Goal: Information Seeking & Learning: Understand process/instructions

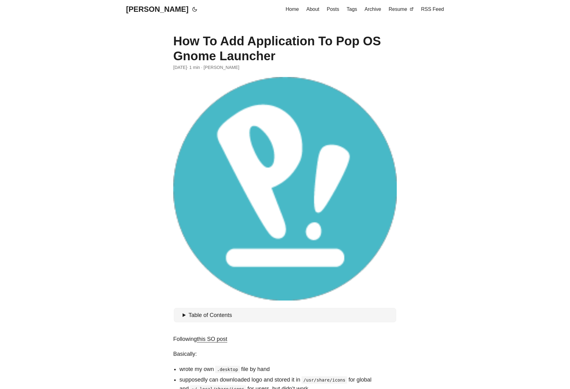
scroll to position [257, 0]
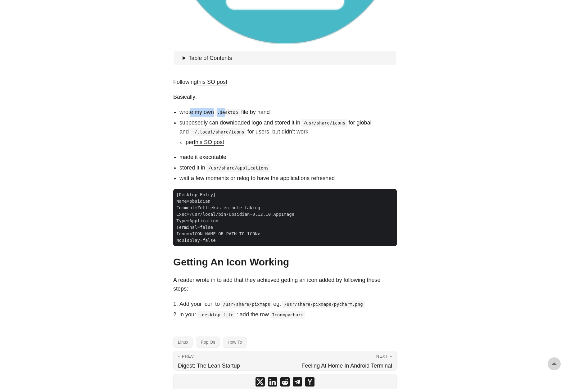
drag, startPoint x: 193, startPoint y: 109, endPoint x: 231, endPoint y: 115, distance: 38.7
click at [229, 115] on li "wrote my own .desktop file by hand" at bounding box center [287, 112] width 217 height 9
click at [232, 115] on code ".desktop" at bounding box center [227, 112] width 25 height 7
click at [206, 123] on li "supposedly can downloaded logo and stored it in /usr/share/icons for global and…" at bounding box center [287, 132] width 217 height 28
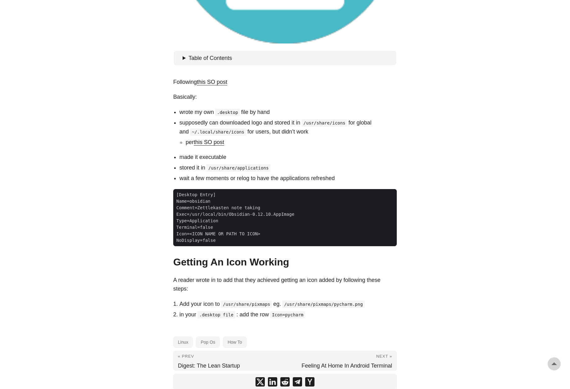
click at [238, 125] on li "supposedly can downloaded logo and stored it in /usr/share/icons for global and…" at bounding box center [287, 132] width 217 height 28
click at [280, 130] on li "supposedly can downloaded logo and stored it in /usr/share/icons for global and…" at bounding box center [287, 132] width 217 height 28
click at [336, 117] on ul "wrote my own .desktop file by hand supposedly can downloaded logo and stored it…" at bounding box center [285, 145] width 224 height 75
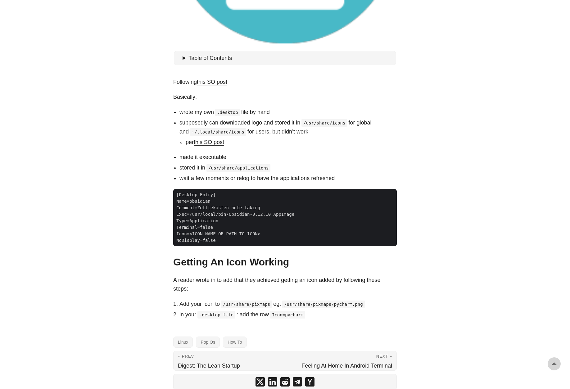
click at [336, 117] on ul "wrote my own .desktop file by hand supposedly can downloaded logo and stored it…" at bounding box center [285, 145] width 224 height 75
click at [325, 119] on li "supposedly can downloaded logo and stored it in /usr/share/icons for global and…" at bounding box center [287, 132] width 217 height 28
drag, startPoint x: 220, startPoint y: 123, endPoint x: 256, endPoint y: 125, distance: 35.4
click at [256, 125] on li "supposedly can downloaded logo and stored it in /usr/share/icons for global and…" at bounding box center [287, 132] width 217 height 28
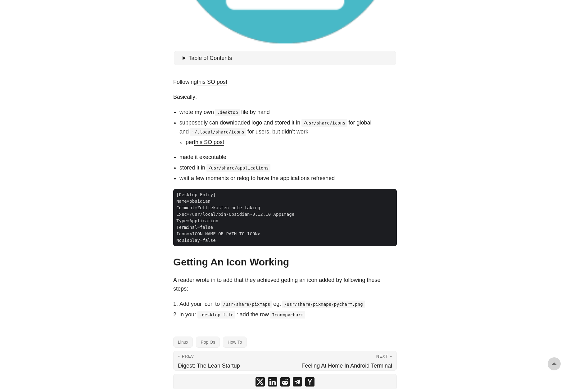
click at [268, 125] on li "supposedly can downloaded logo and stored it in /usr/share/icons for global and…" at bounding box center [287, 132] width 217 height 28
click at [223, 131] on code "~/.local/share/icons" at bounding box center [218, 131] width 56 height 7
click at [291, 132] on li "supposedly can downloaded logo and stored it in /usr/share/icons for global and…" at bounding box center [287, 132] width 217 height 28
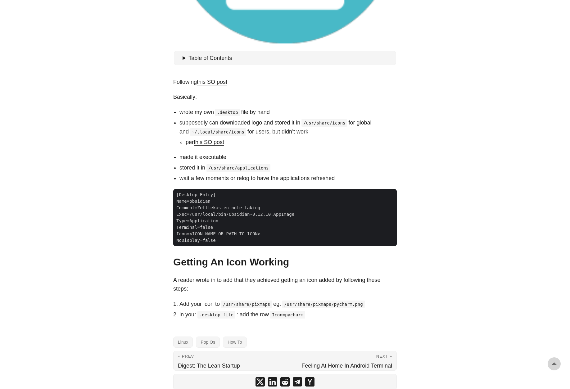
click at [291, 132] on li "supposedly can downloaded logo and stored it in /usr/share/icons for global and…" at bounding box center [287, 132] width 217 height 28
click at [277, 132] on li "supposedly can downloaded logo and stored it in /usr/share/icons for global and…" at bounding box center [287, 132] width 217 height 28
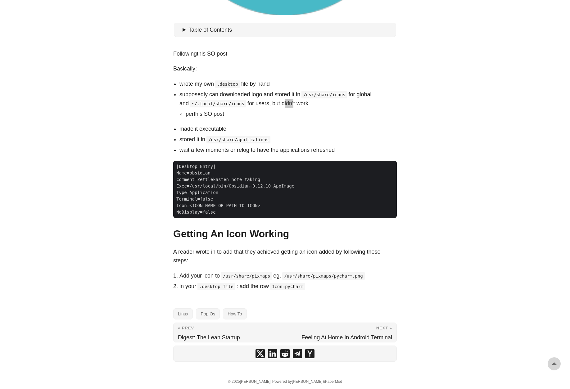
scroll to position [287, 0]
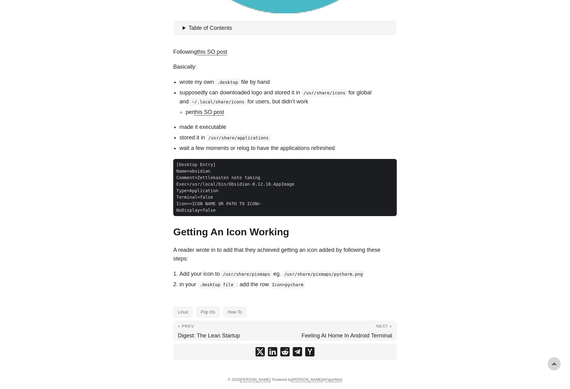
click at [306, 275] on code "/usr/share/pixmaps/pycharm.png" at bounding box center [323, 273] width 82 height 7
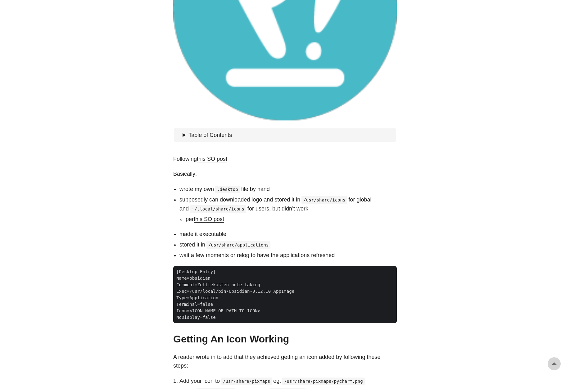
scroll to position [159, 0]
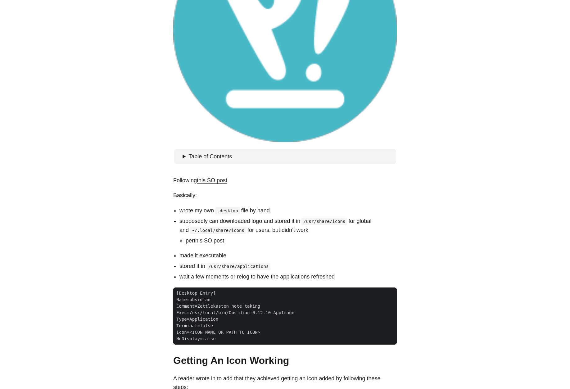
click at [316, 227] on li "supposedly can downloaded logo and stored it in /usr/share/icons for global and…" at bounding box center [287, 231] width 217 height 28
click at [312, 223] on code "/usr/share/icons" at bounding box center [324, 221] width 46 height 7
